Goal: Task Accomplishment & Management: Use online tool/utility

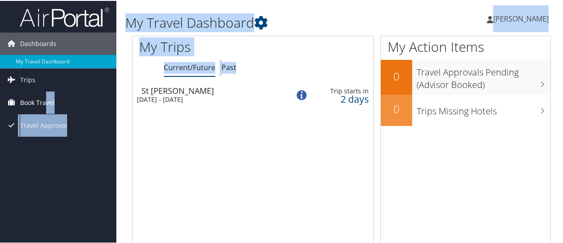
drag, startPoint x: 0, startPoint y: 0, endPoint x: 44, endPoint y: 99, distance: 108.3
click at [44, 99] on span "Book Travel" at bounding box center [37, 102] width 34 height 22
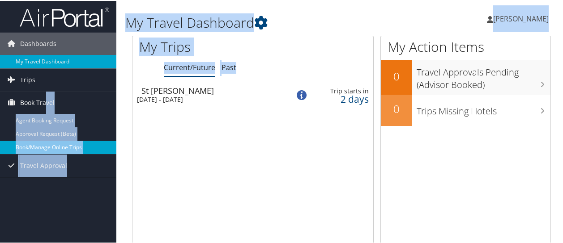
click at [61, 150] on link "Book/Manage Online Trips" at bounding box center [58, 146] width 116 height 13
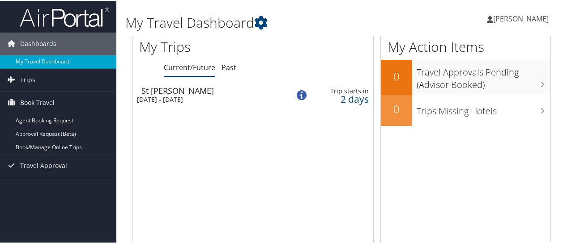
click at [257, 162] on div "Loading... [GEOGRAPHIC_DATA][PERSON_NAME] [DATE] - [DATE] Trip starts [DATE]" at bounding box center [252, 167] width 241 height 170
